Goal: Task Accomplishment & Management: Complete application form

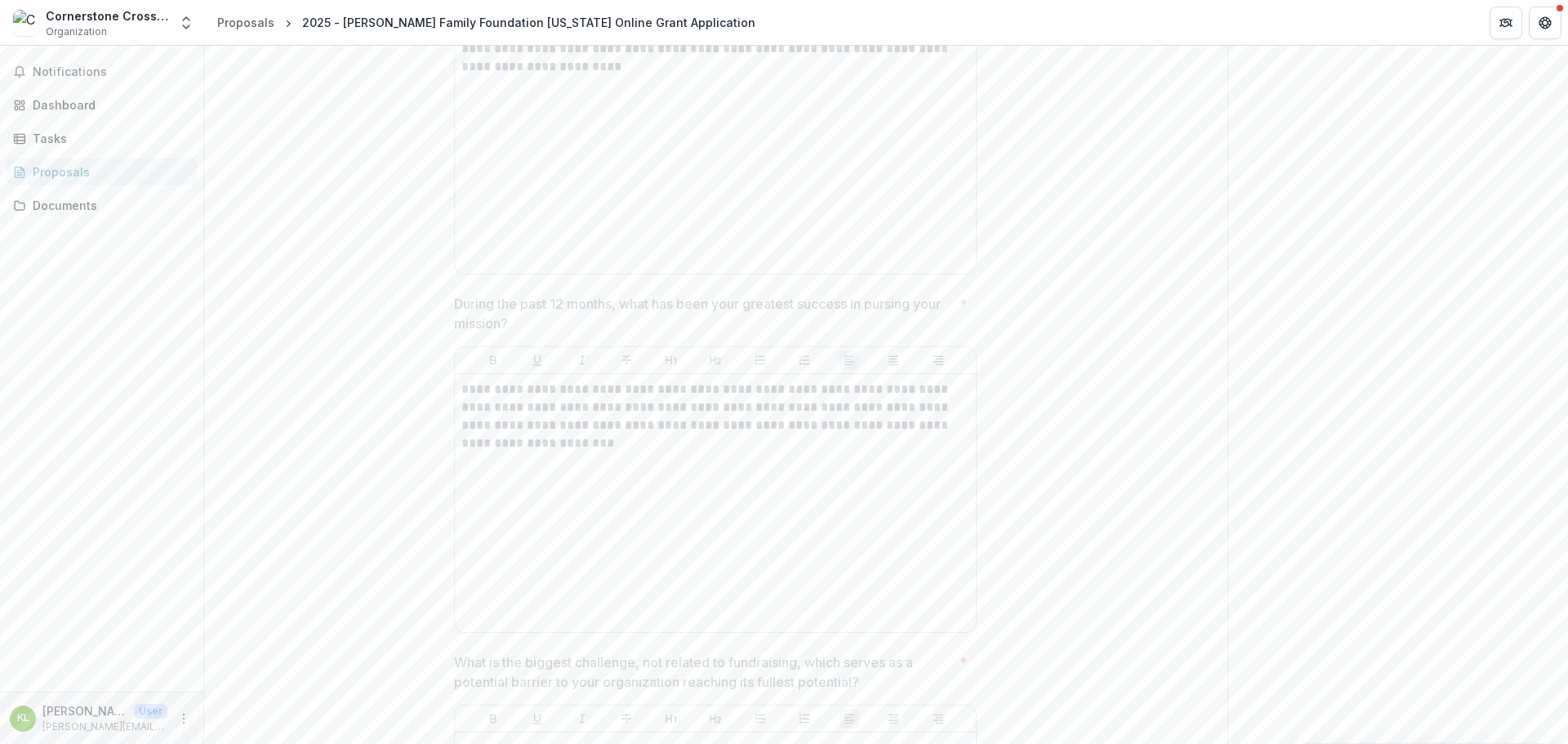
scroll to position [1959, 0]
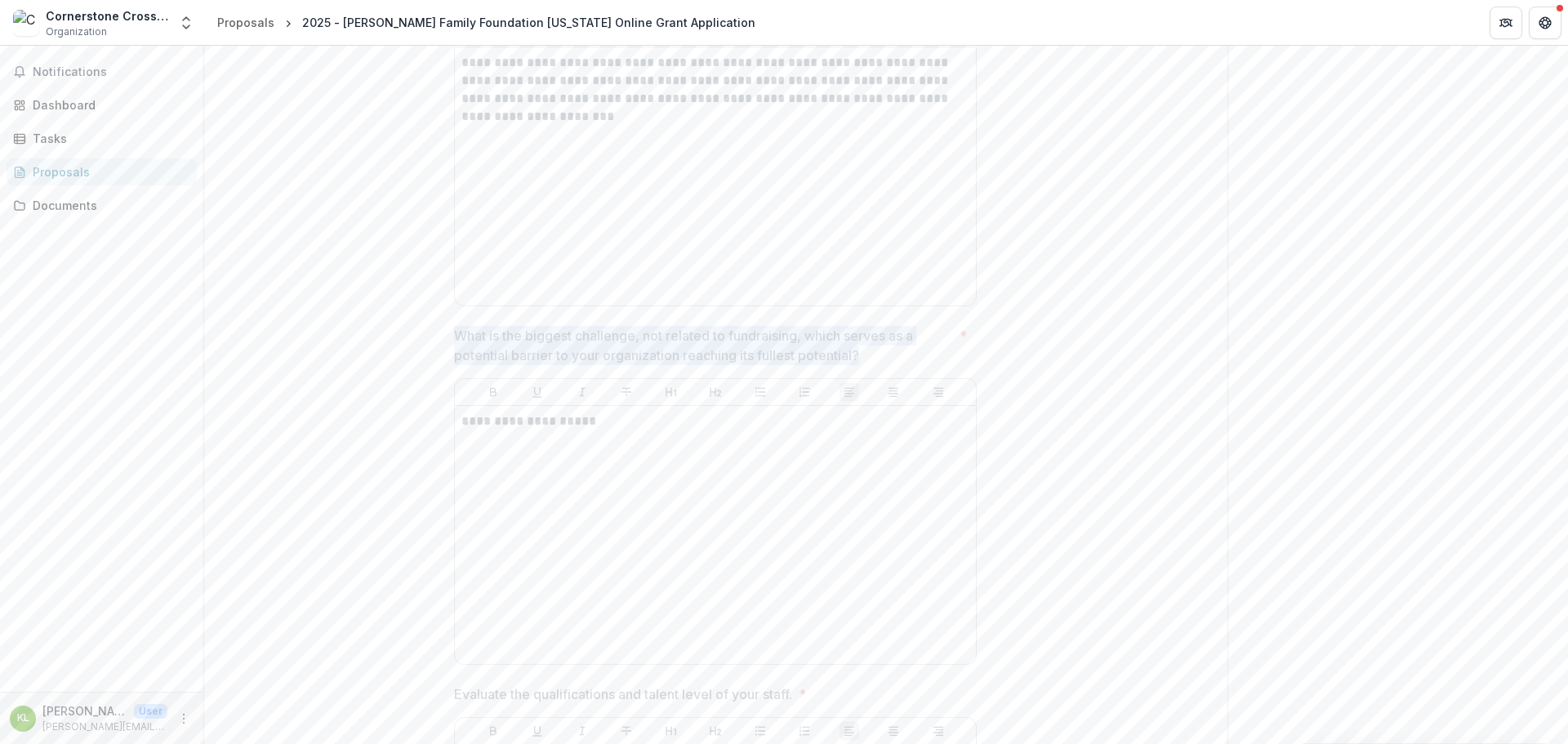
drag, startPoint x: 875, startPoint y: 349, endPoint x: 450, endPoint y: 334, distance: 425.3
copy p "What is the biggest challenge, not related to fundraising, which serves as a po…"
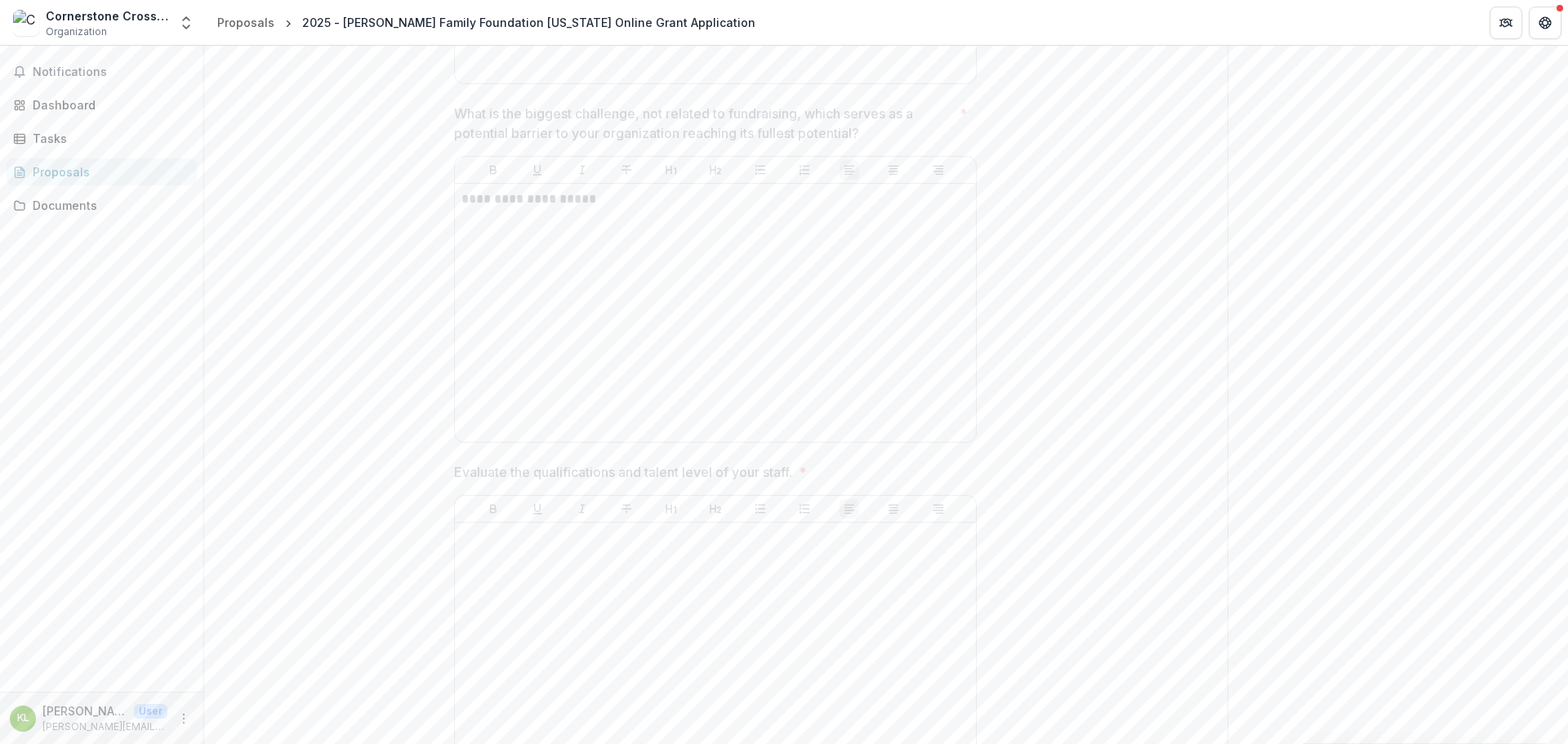
scroll to position [2367, 0]
drag, startPoint x: 799, startPoint y: 283, endPoint x: 446, endPoint y: 282, distance: 353.0
copy p "Evaluate the qualifications and talent level of your staff."
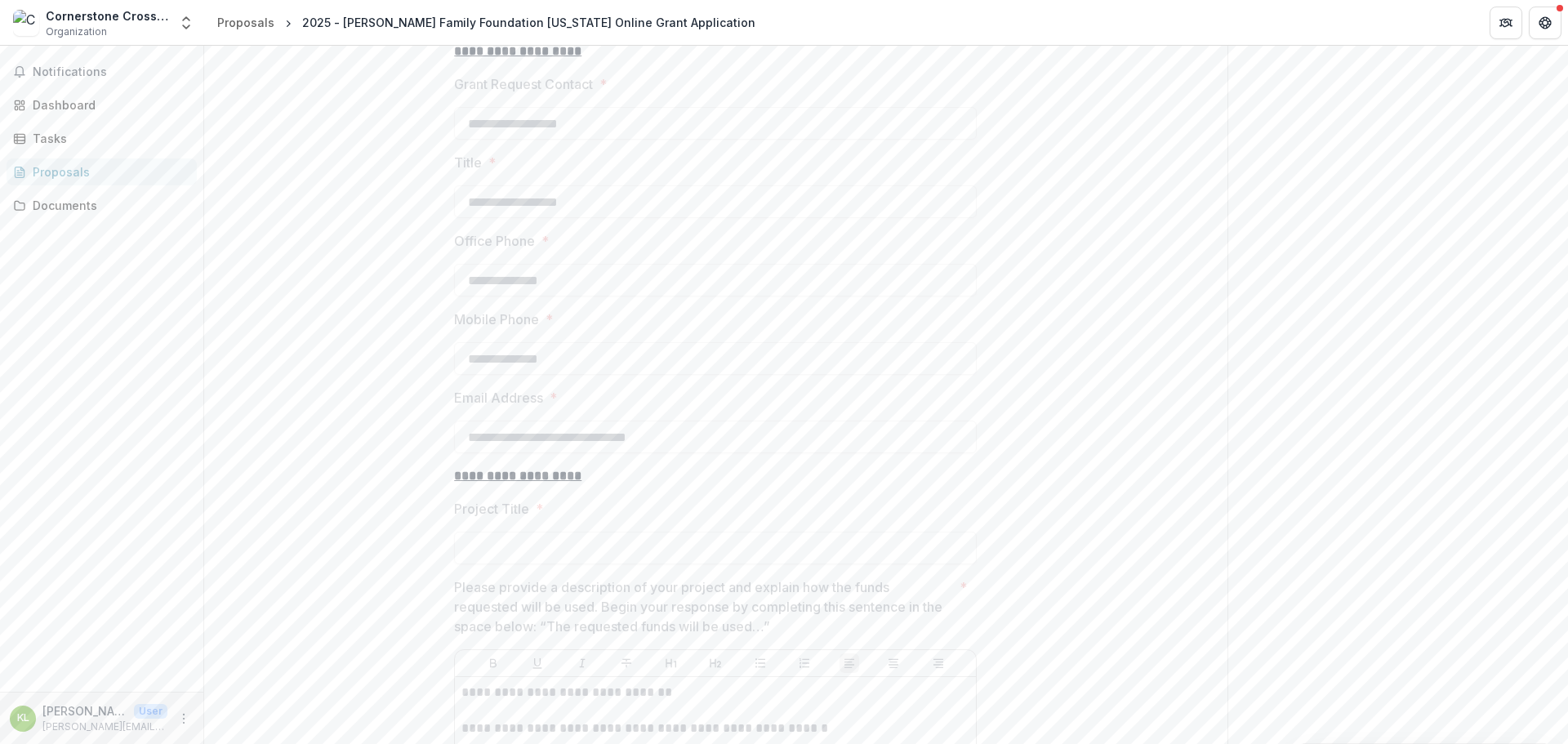
scroll to position [3591, 0]
drag, startPoint x: 554, startPoint y: 272, endPoint x: 413, endPoint y: 276, distance: 141.1
copy label "Project Title *"
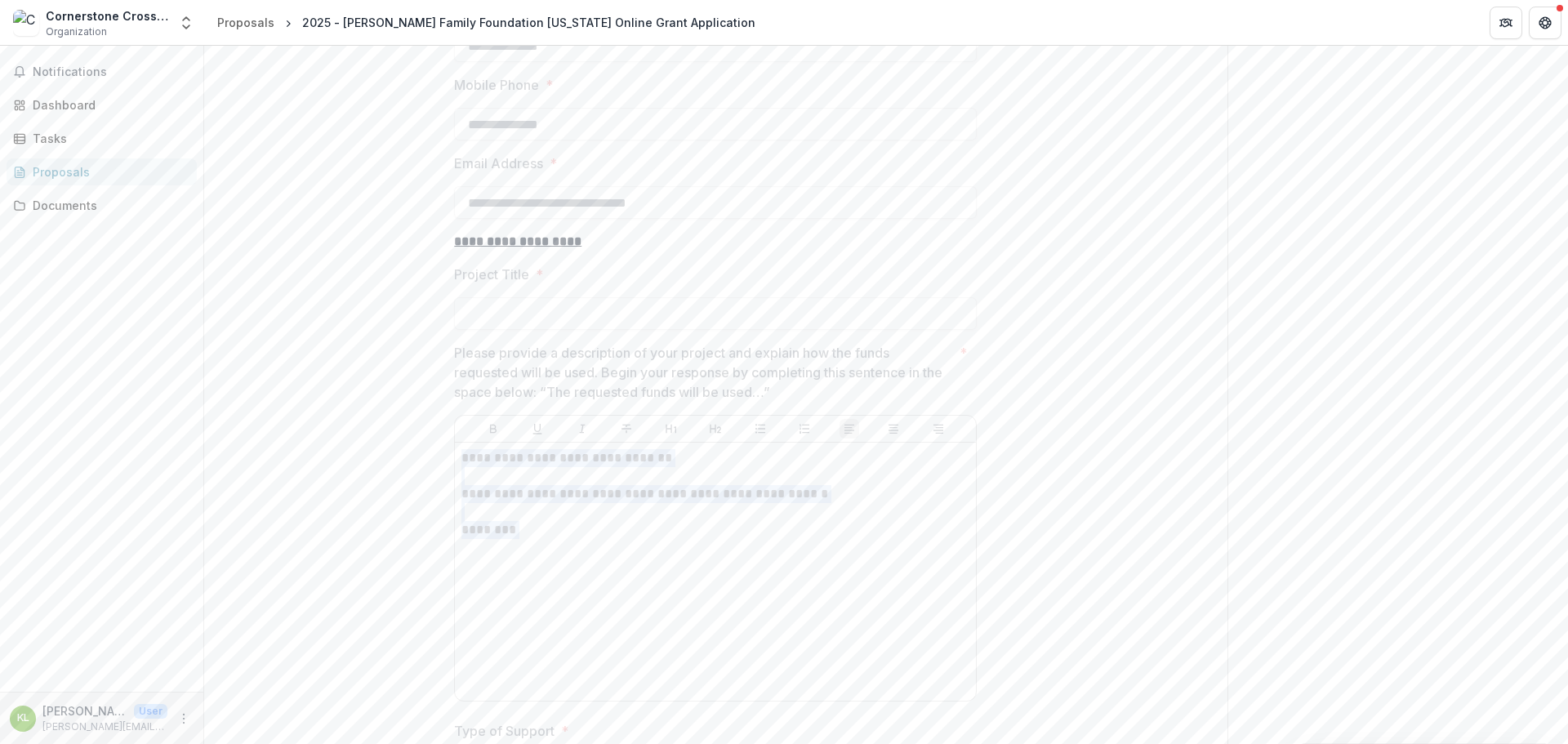
drag, startPoint x: 552, startPoint y: 535, endPoint x: 432, endPoint y: 452, distance: 145.9
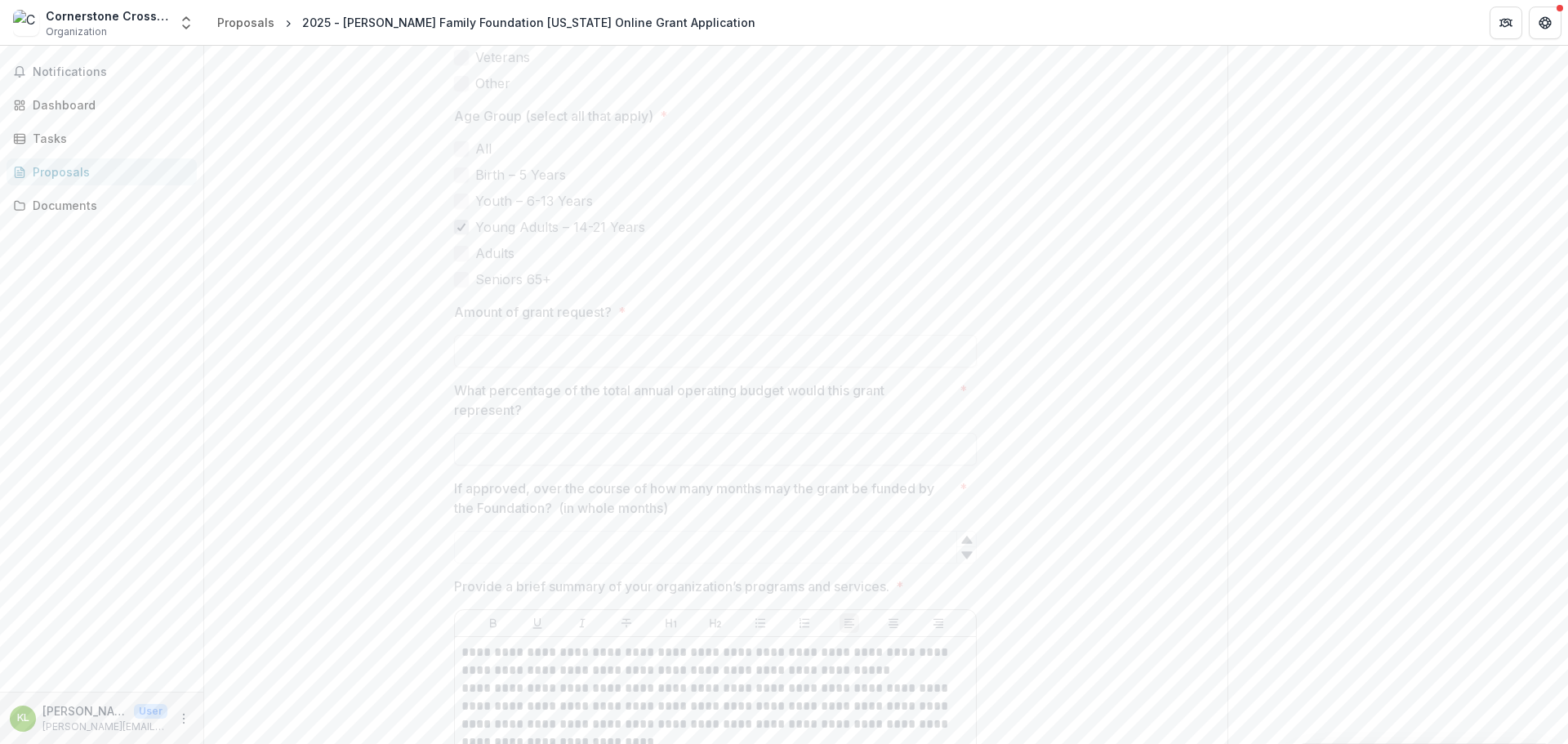
scroll to position [5387, 0]
click at [621, 342] on span "*" at bounding box center [621, 352] width 7 height 20
click at [618, 342] on span "*" at bounding box center [621, 352] width 7 height 20
click at [854, 342] on label "Amount of grant request? *" at bounding box center [711, 352] width 513 height 20
drag, startPoint x: 615, startPoint y: 330, endPoint x: 412, endPoint y: 337, distance: 203.1
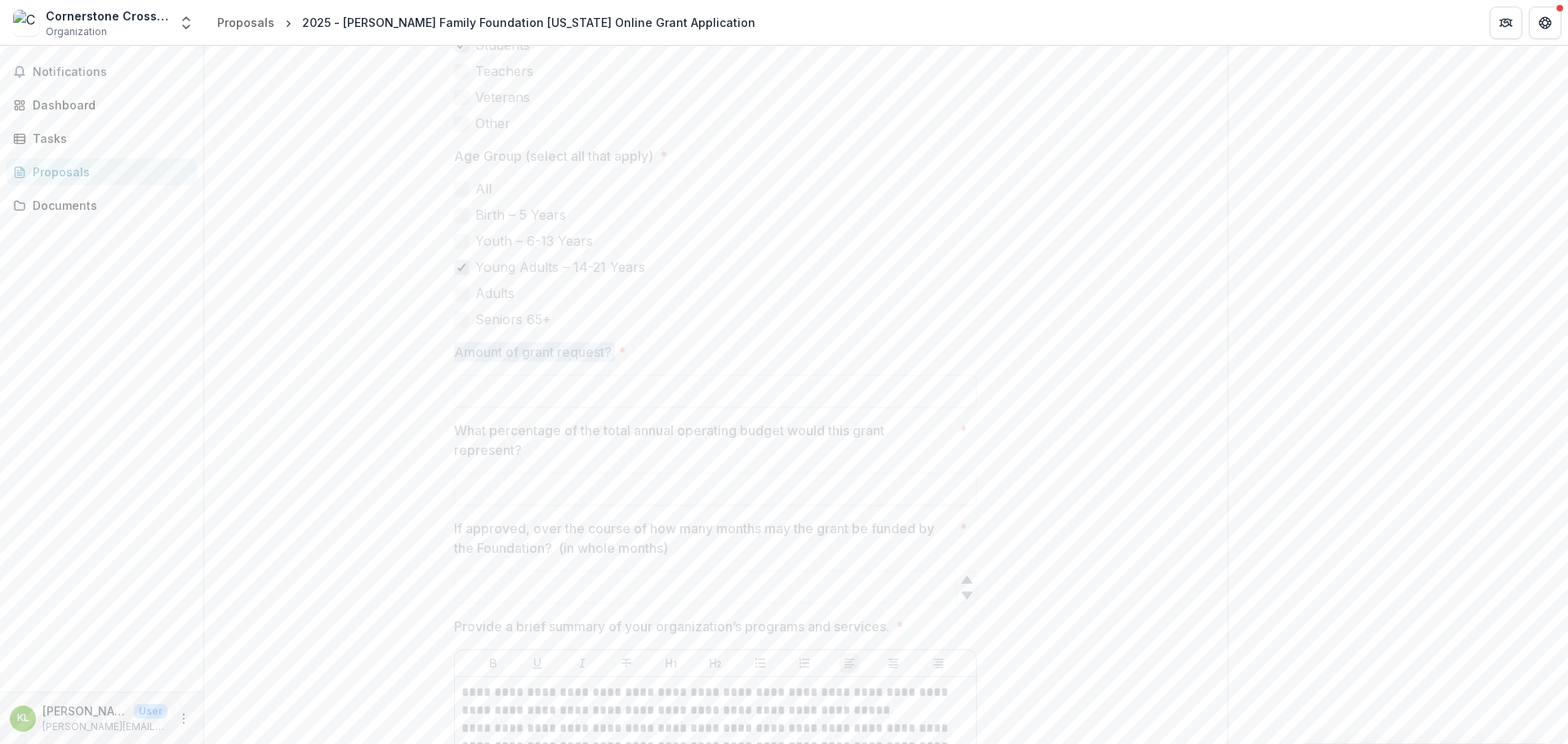
copy p "Amount of grant request?"
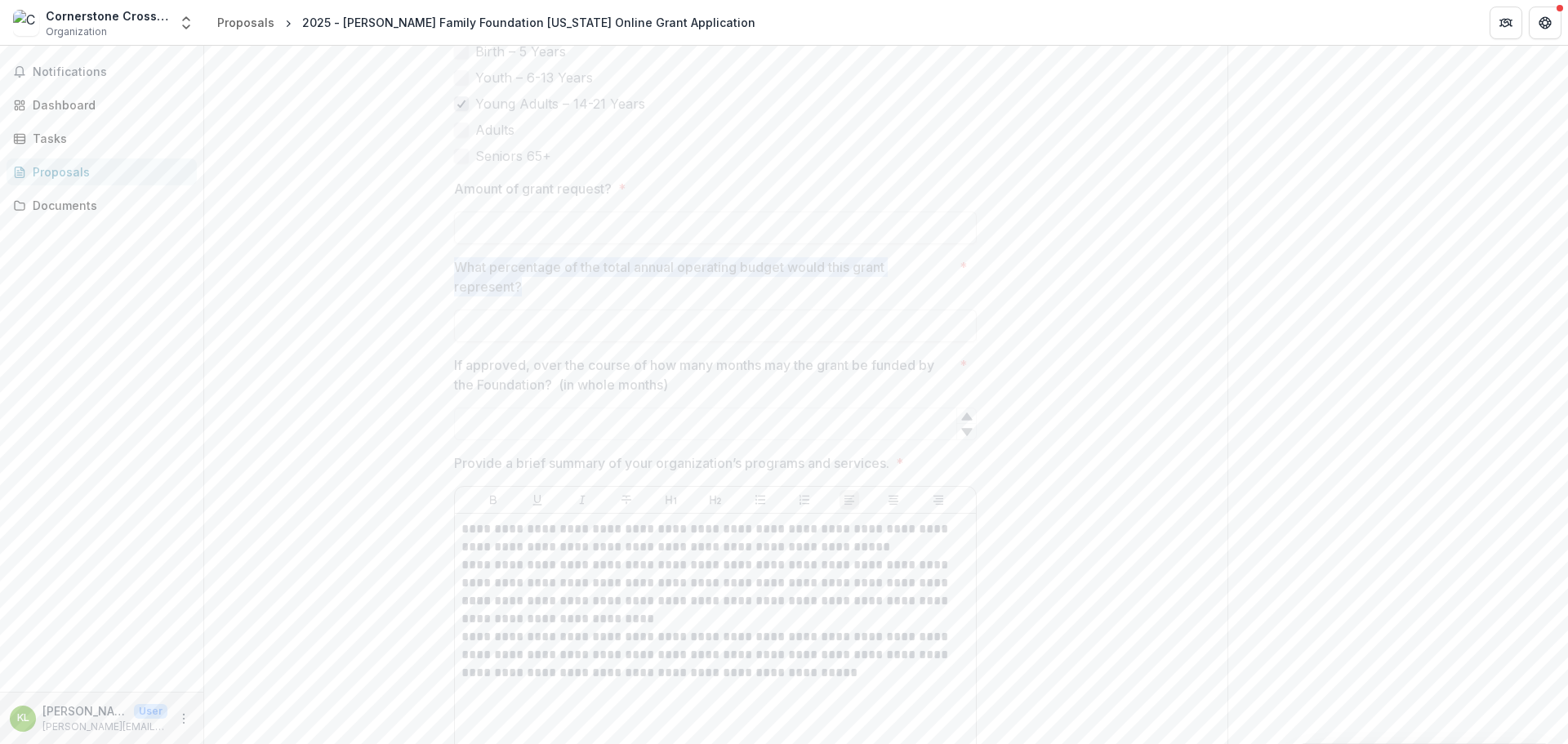
drag, startPoint x: 527, startPoint y: 265, endPoint x: 426, endPoint y: 247, distance: 102.6
copy p "What percentage of the total annual operating budget would this grant represent?"
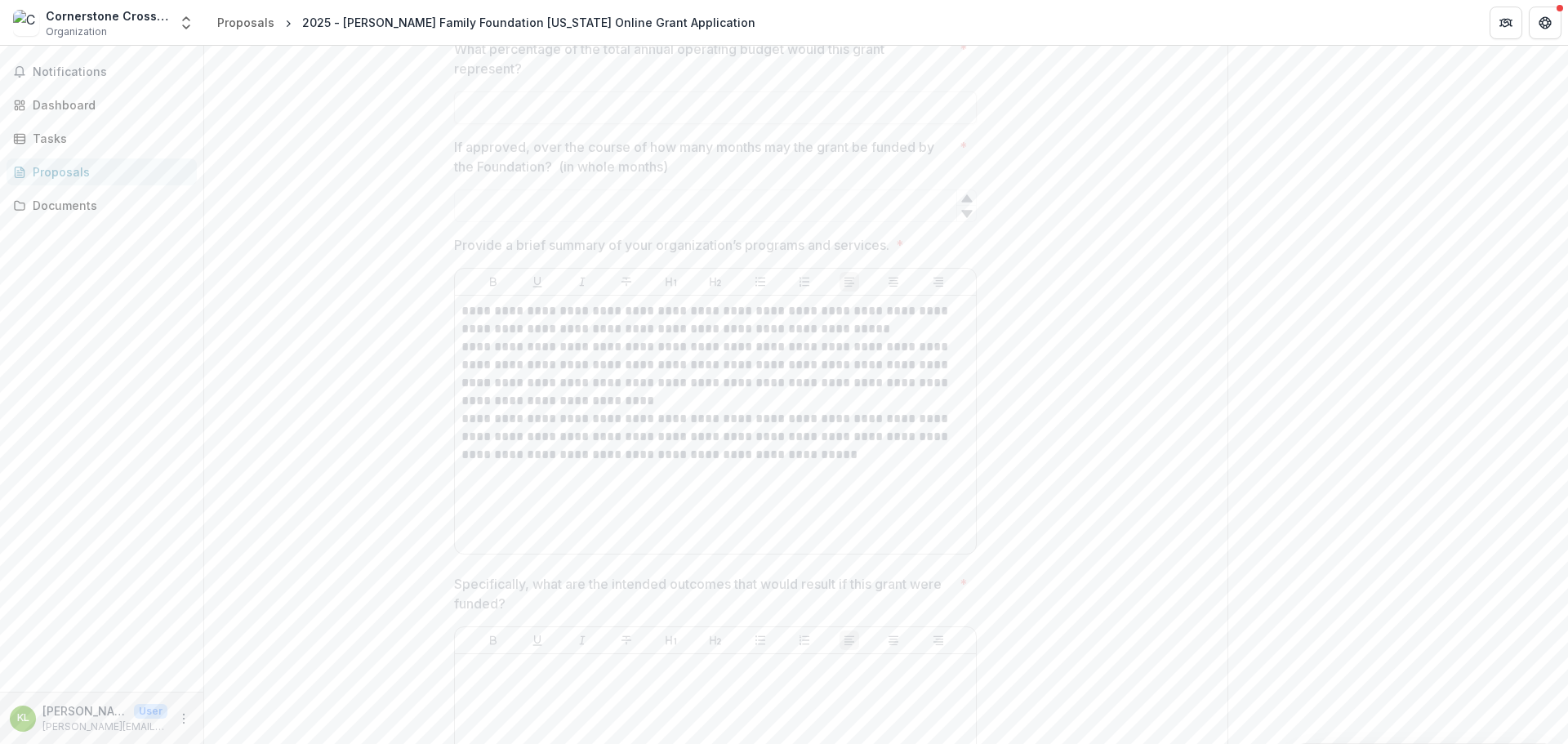
scroll to position [5795, 0]
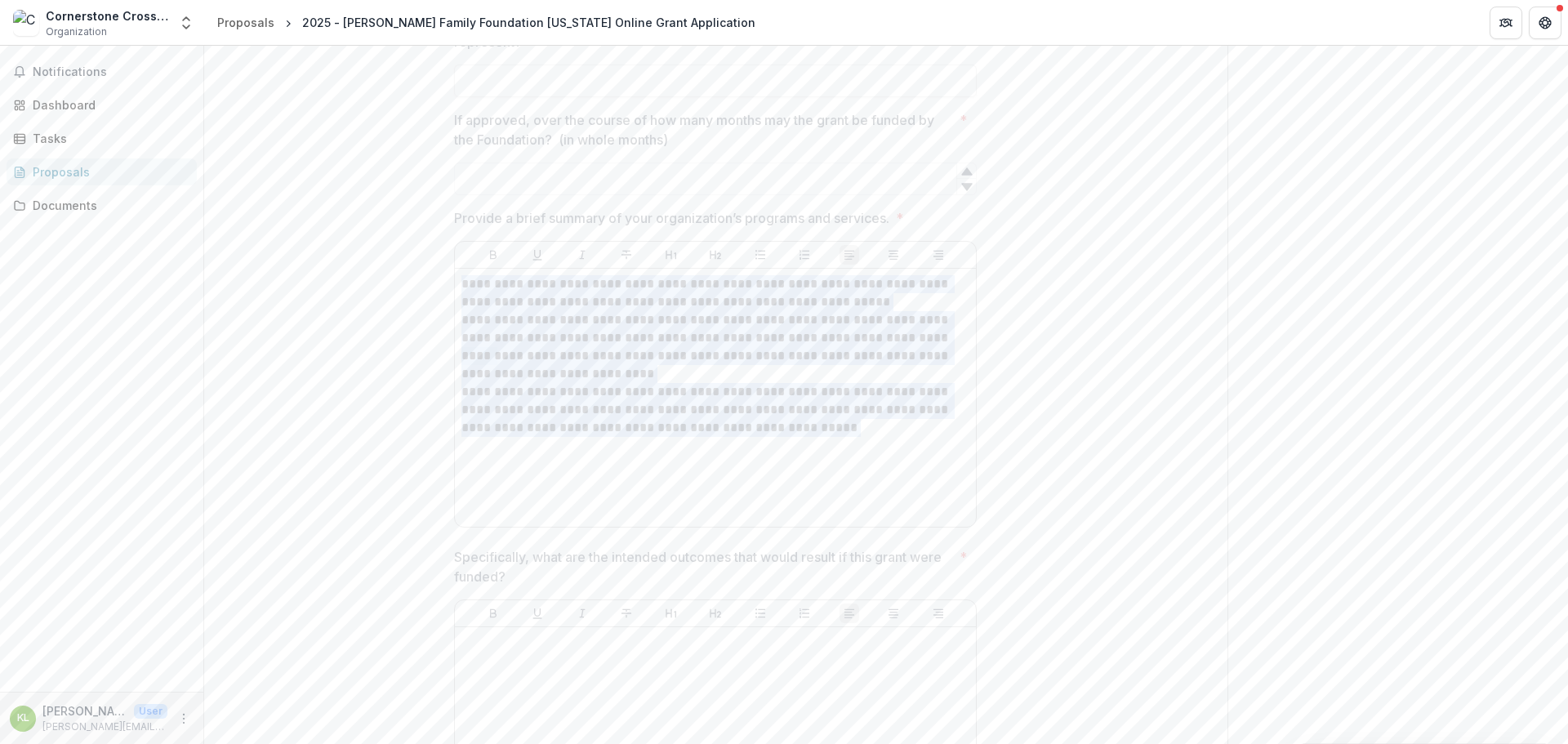
drag, startPoint x: 814, startPoint y: 414, endPoint x: 445, endPoint y: 264, distance: 398.3
drag, startPoint x: 891, startPoint y: 195, endPoint x: 434, endPoint y: 202, distance: 457.1
copy p "Provide a brief summary of your organization’s programs and services"
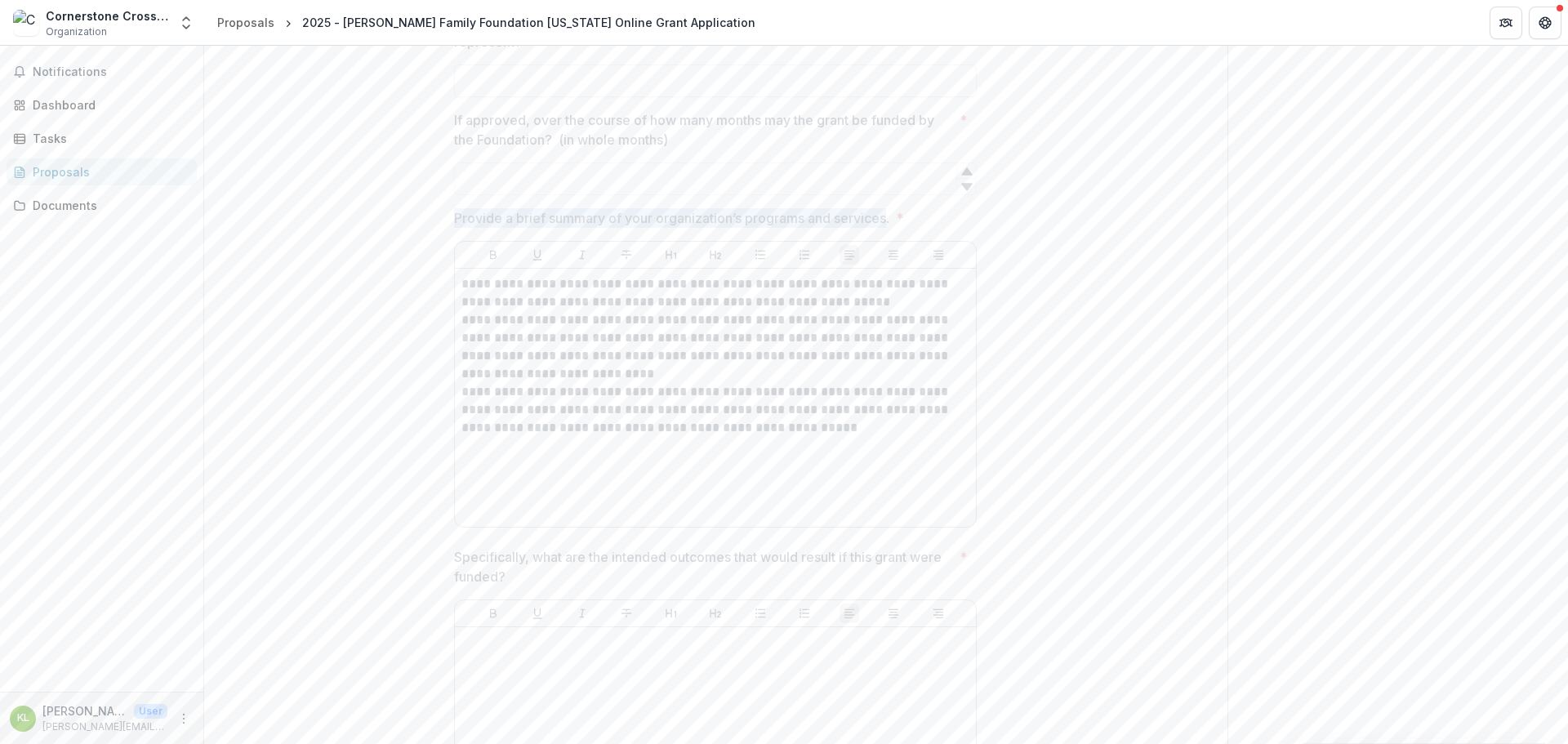
drag, startPoint x: 1107, startPoint y: 260, endPoint x: 1093, endPoint y: 260, distance: 14.0
drag, startPoint x: 686, startPoint y: 114, endPoint x: 432, endPoint y: 105, distance: 254.2
copy p "If approved, over the course of how many months may the grant be funded by the …"
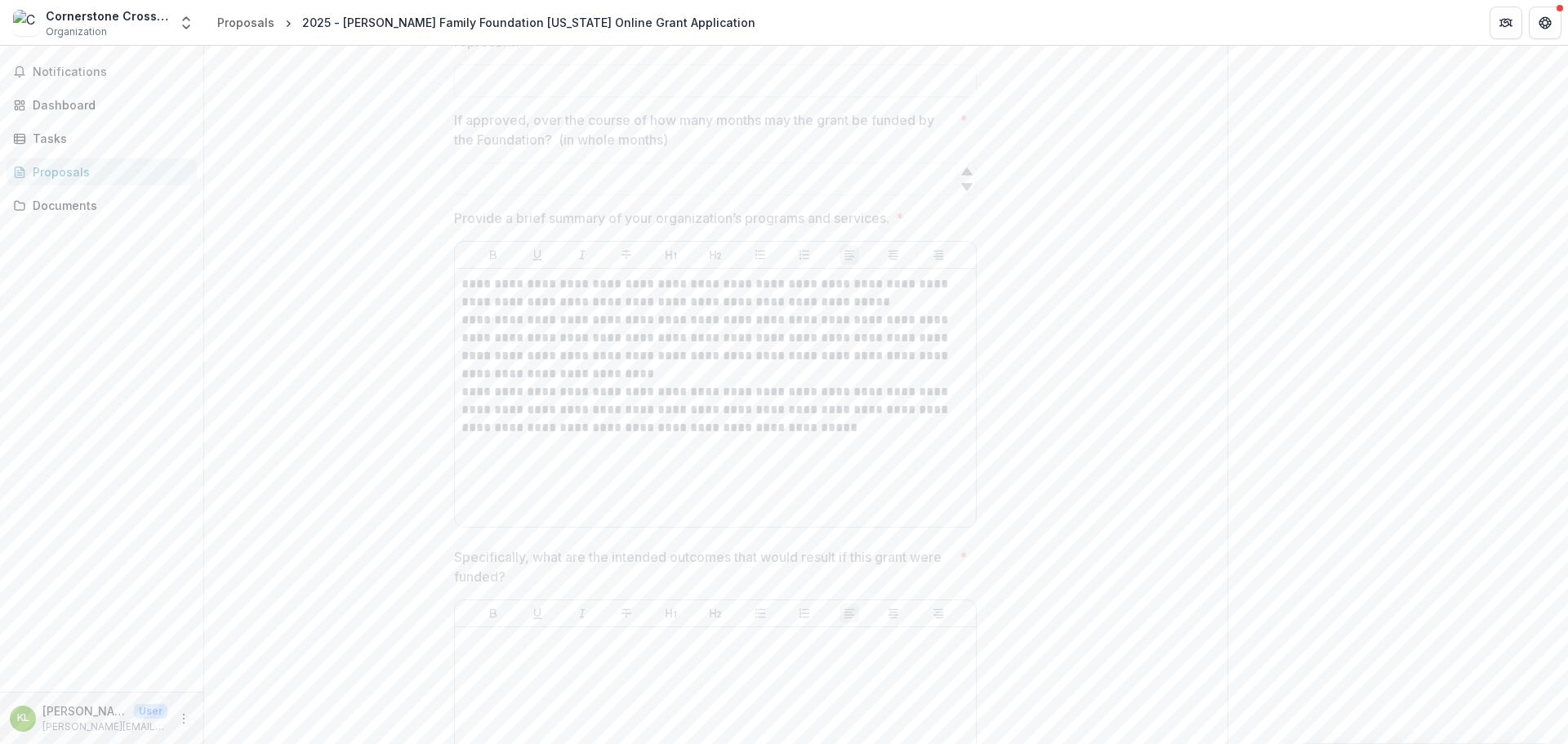
drag, startPoint x: 1022, startPoint y: 390, endPoint x: 1035, endPoint y: 389, distance: 13.0
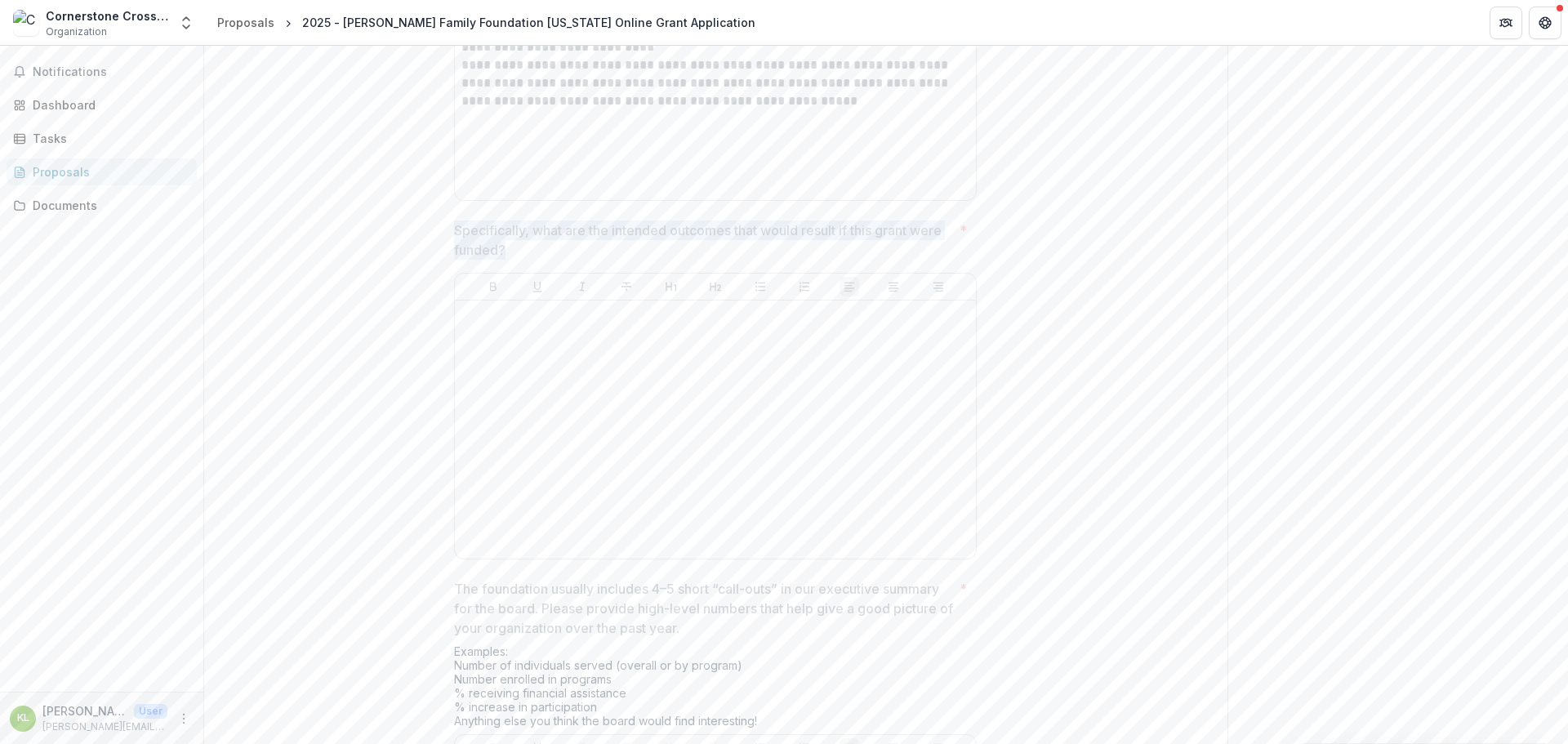
drag, startPoint x: 505, startPoint y: 228, endPoint x: 427, endPoint y: 210, distance: 80.0
copy p "Specifically, what are the intended outcomes that would result if this grant we…"
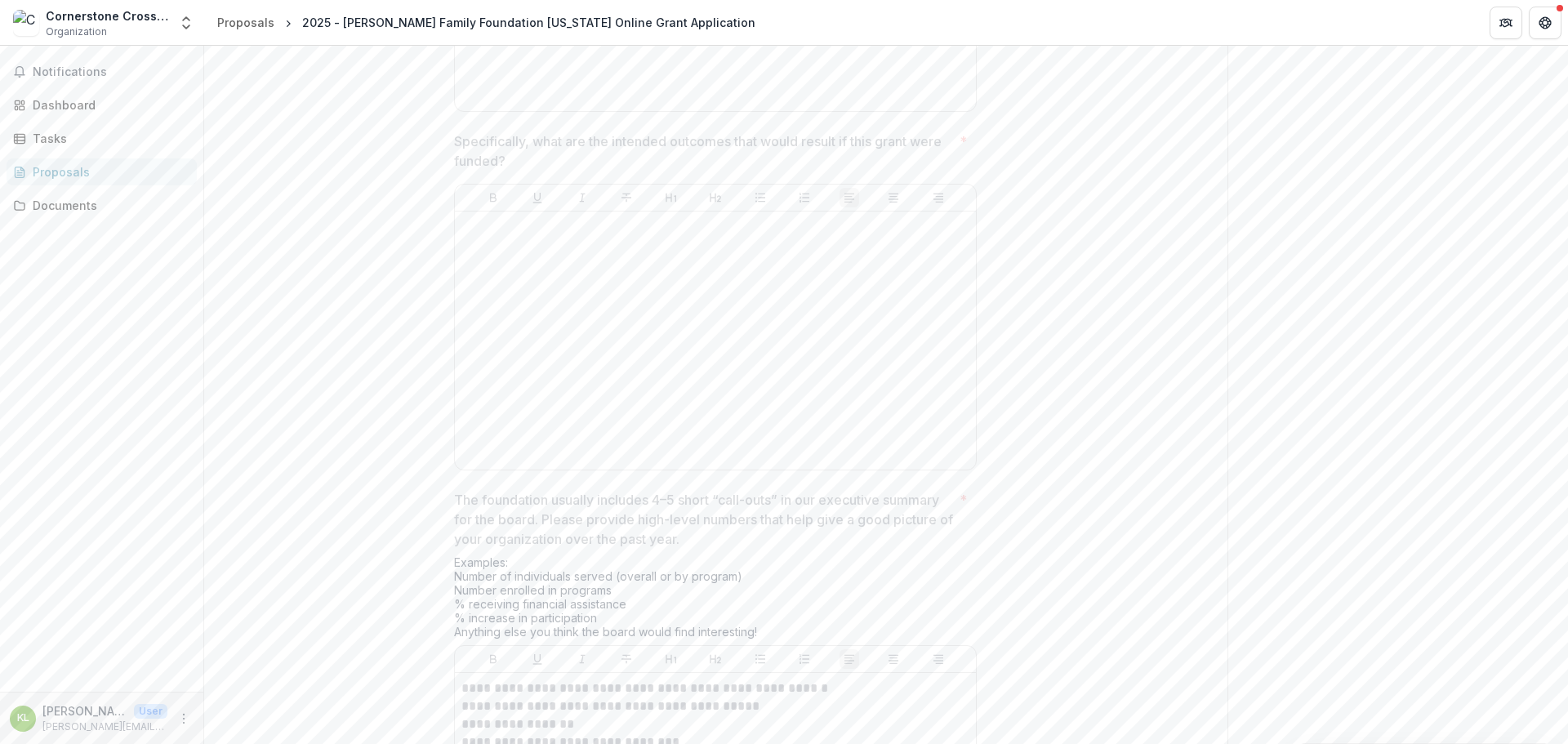
scroll to position [6203, 0]
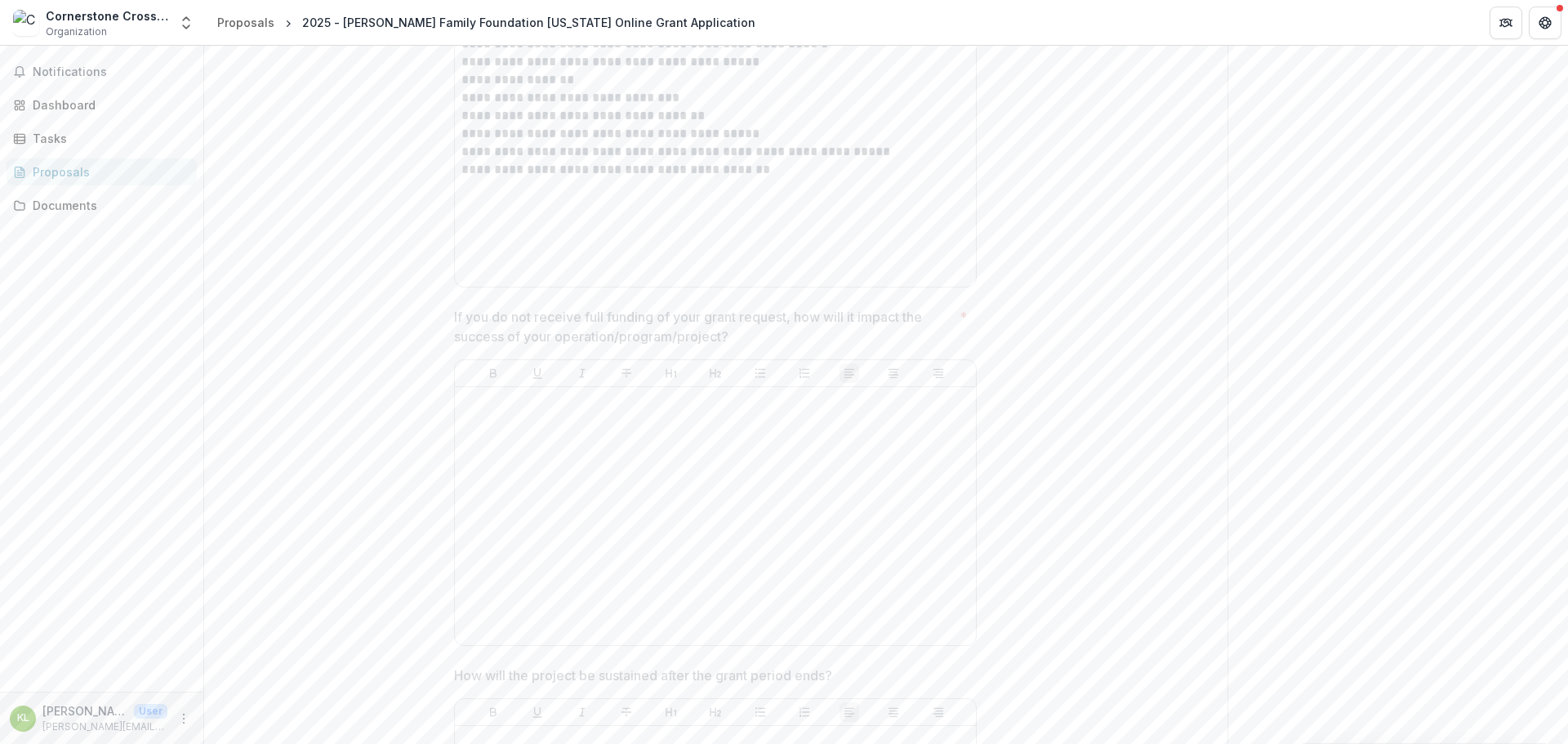
scroll to position [6856, 0]
drag, startPoint x: 744, startPoint y: 311, endPoint x: 427, endPoint y: 293, distance: 317.5
copy p "If you do not receive full funding of your grant request, how will it impact th…"
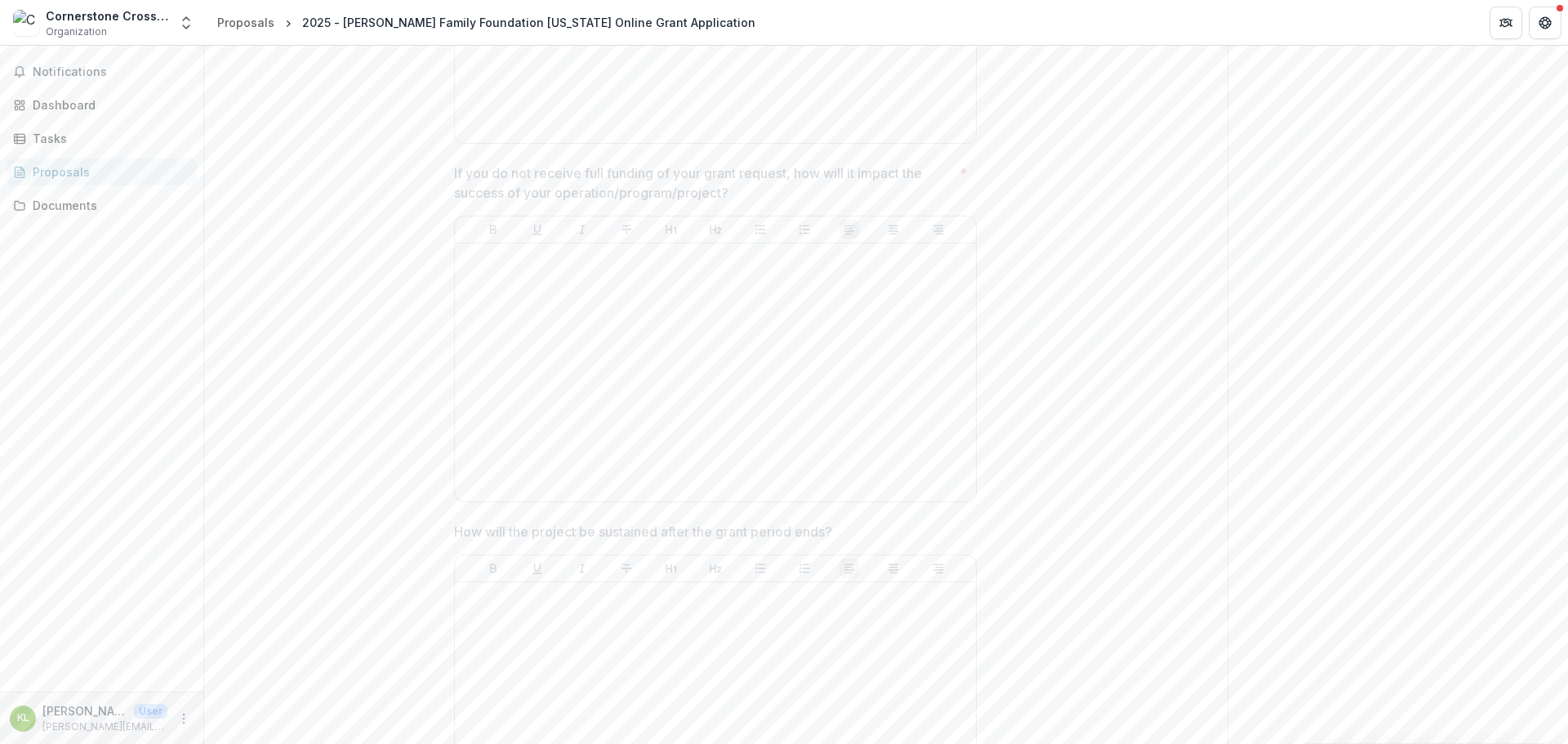
scroll to position [7264, 0]
drag, startPoint x: 852, startPoint y: 242, endPoint x: 372, endPoint y: 249, distance: 480.1
copy p "How will the project be sustained after the grant period ends?"
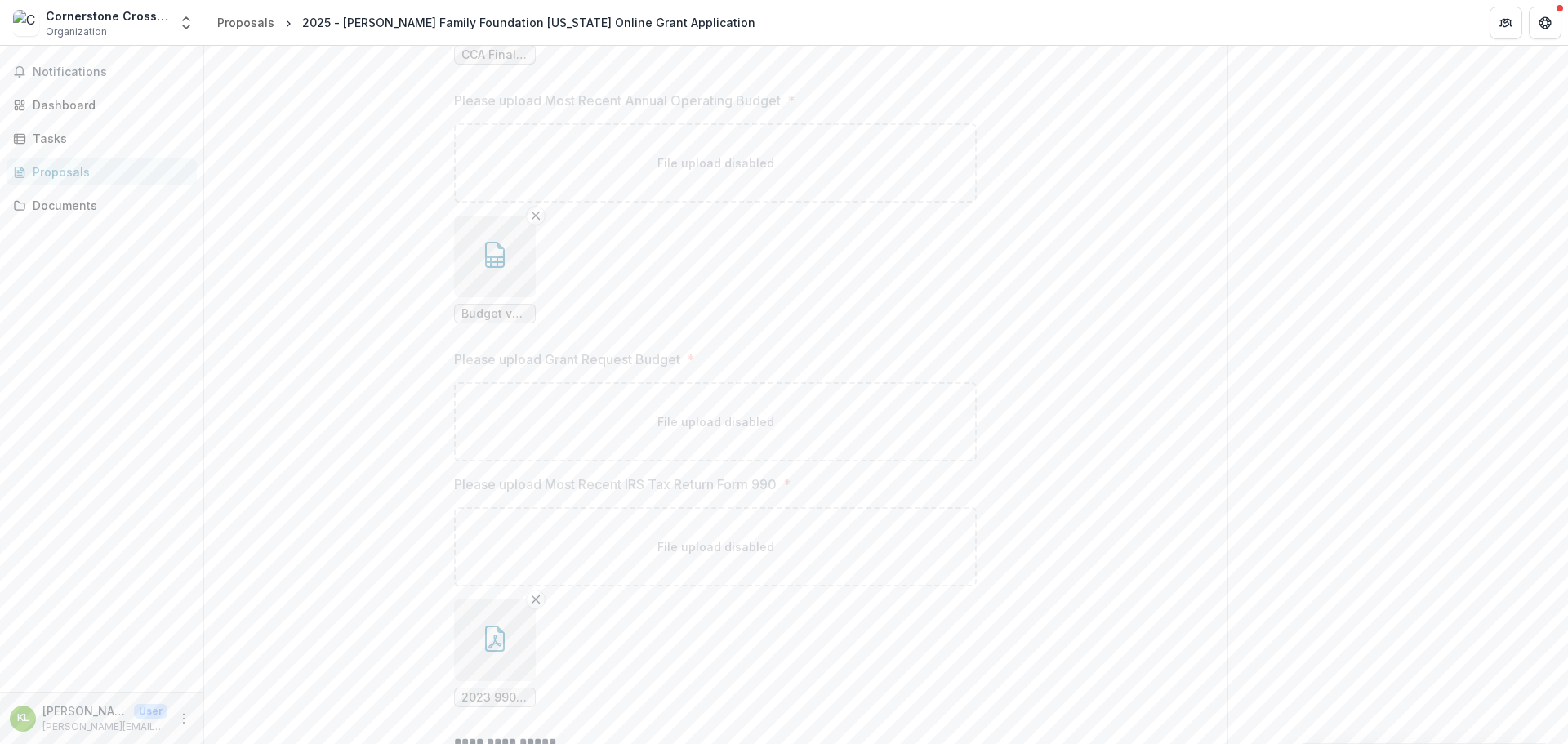
scroll to position [9305, 0]
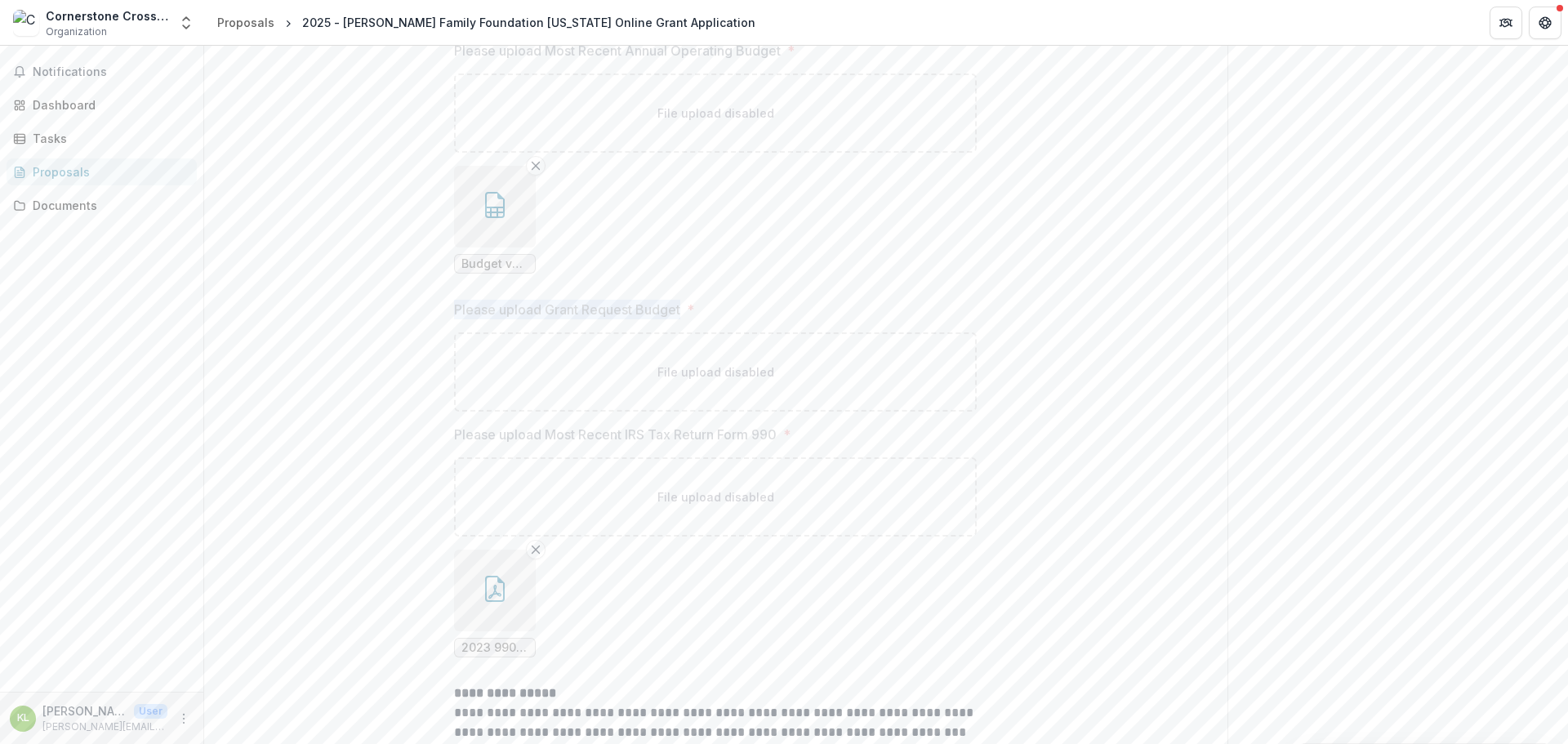
drag, startPoint x: 682, startPoint y: 266, endPoint x: 433, endPoint y: 275, distance: 249.2
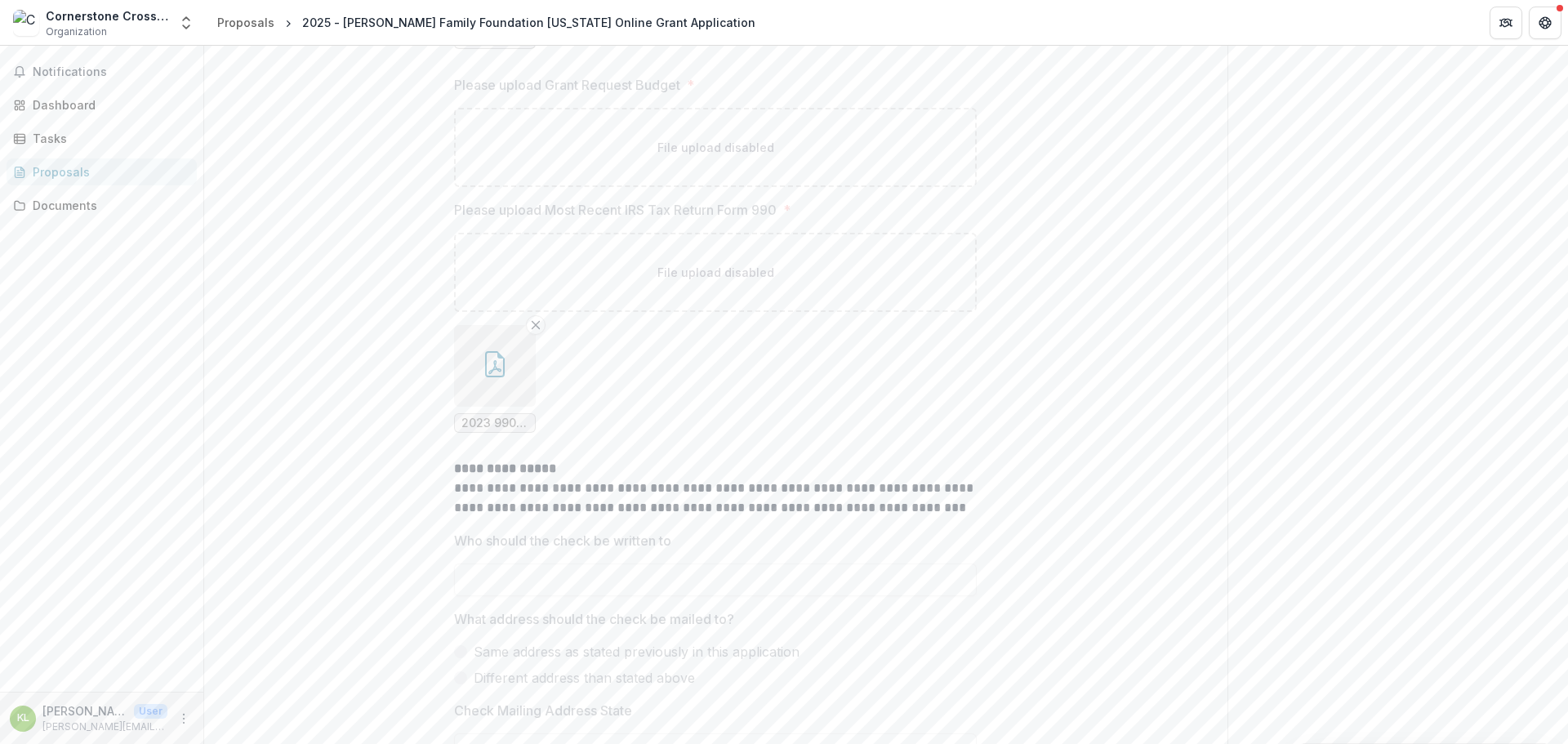
scroll to position [9584, 0]
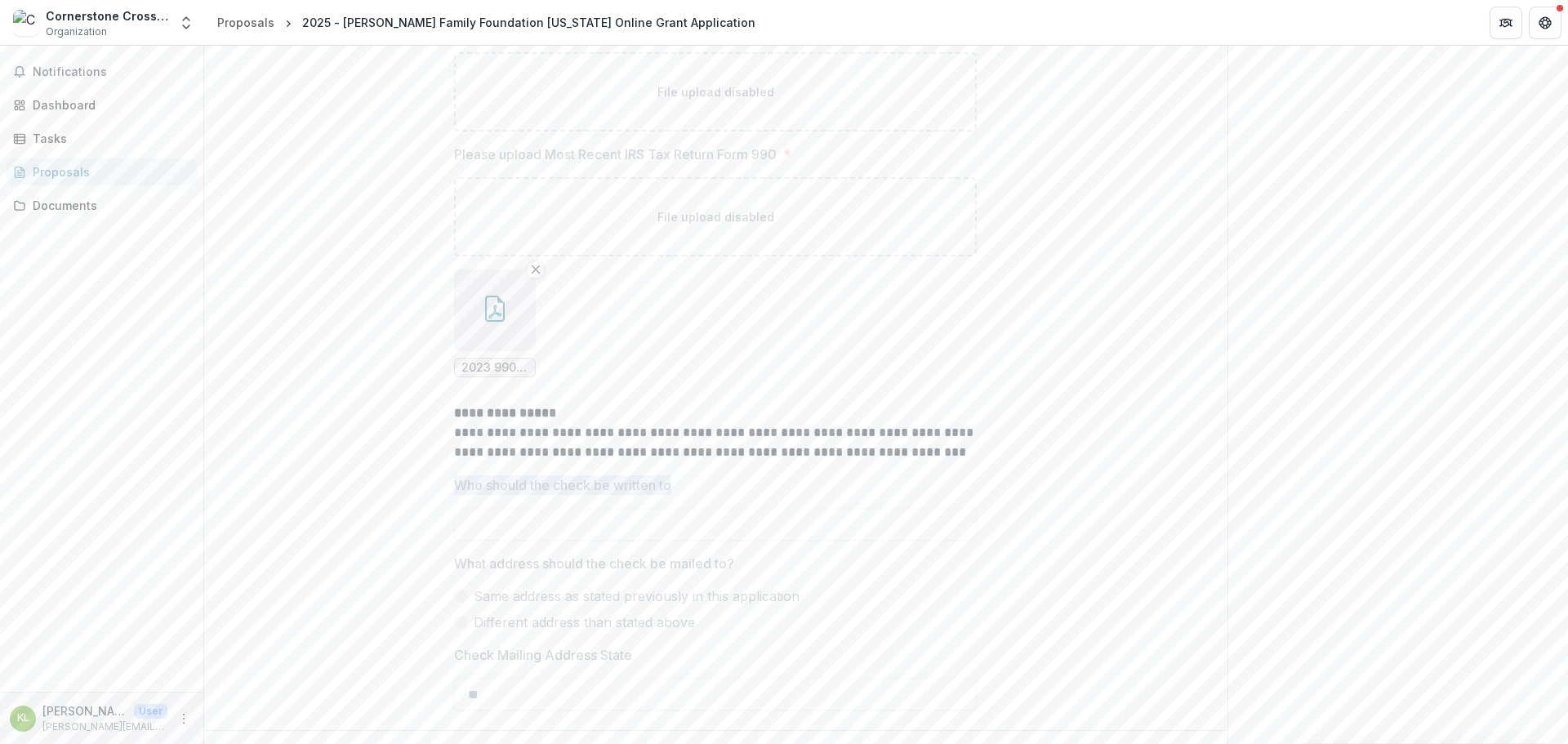
drag, startPoint x: 694, startPoint y: 442, endPoint x: 418, endPoint y: 437, distance: 276.0
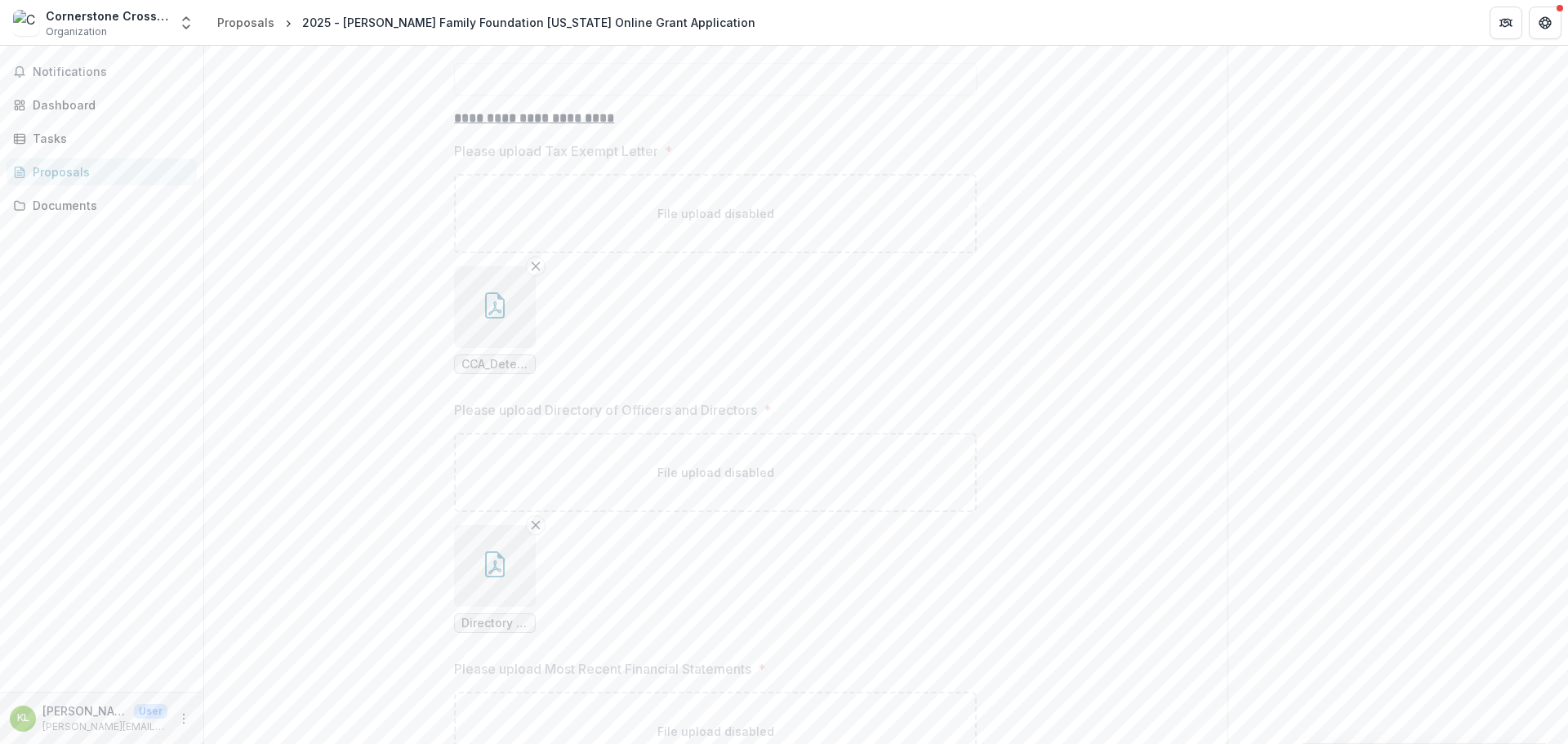
scroll to position [8115, 0]
